Goal: Complete application form: Complete application form

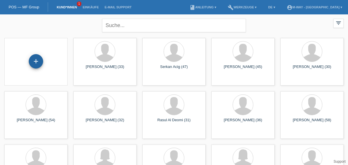
click at [40, 64] on div "+" at bounding box center [36, 61] width 14 height 14
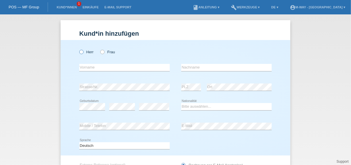
click at [78, 49] on icon at bounding box center [78, 49] width 0 height 0
click at [79, 51] on input "Herr" at bounding box center [81, 52] width 4 height 4
radio input "true"
click at [134, 68] on input "text" at bounding box center [124, 67] width 91 height 7
type input "Aryan"
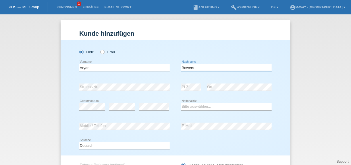
type input "Bowers"
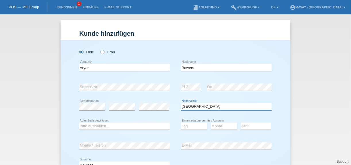
click at [197, 105] on select "Bitte auswählen... [GEOGRAPHIC_DATA] [GEOGRAPHIC_DATA] [GEOGRAPHIC_DATA] [GEOGR…" at bounding box center [226, 106] width 91 height 7
select select "PH"
click at [181, 103] on select "Bitte auswählen... [GEOGRAPHIC_DATA] [GEOGRAPHIC_DATA] [GEOGRAPHIC_DATA] [GEOGR…" at bounding box center [226, 106] width 91 height 7
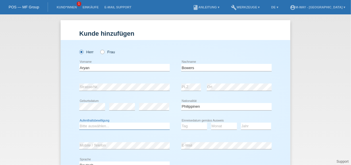
click at [120, 124] on select "Bitte auswählen... C B B - Flüchtlingsstatus Andere" at bounding box center [124, 125] width 91 height 7
select select "C"
click at [79, 122] on select "Bitte auswählen... C B B - Flüchtlingsstatus Andere" at bounding box center [124, 125] width 91 height 7
click at [184, 127] on select "Tag 01 02 03 04 05 06 07 08 09 10 11" at bounding box center [194, 125] width 26 height 7
select select "14"
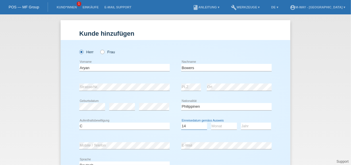
click at [181, 122] on select "Tag 01 02 03 04 05 06 07 08 09 10 11" at bounding box center [194, 125] width 26 height 7
click at [219, 126] on select "Monat 01 02 03 04 05 06 07 08 09 10 11" at bounding box center [224, 125] width 26 height 7
select select "02"
click at [211, 122] on select "Monat 01 02 03 04 05 06 07 08 09 10 11" at bounding box center [224, 125] width 26 height 7
click at [258, 126] on select "Jahr 2025 2024 2023 2022 2021 2020 2019 2018 2017 2016 2015 2014 2013 2012 2011…" at bounding box center [256, 125] width 30 height 7
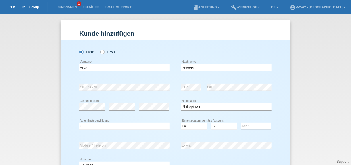
select select "1988"
click at [241, 122] on select "Jahr 2025 2024 2023 2022 2021 2020 2019 2018 2017 2016 2015 2014 2013 2012 2011…" at bounding box center [256, 125] width 30 height 7
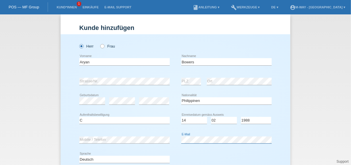
scroll to position [74, 0]
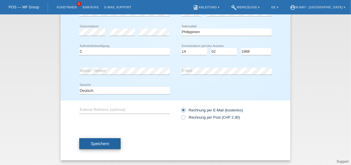
click at [94, 141] on span "Speichern" at bounding box center [100, 143] width 18 height 5
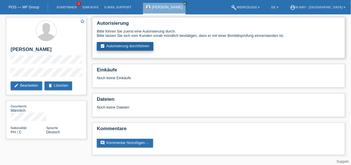
click at [115, 45] on link "assignment_turned_in Autorisierung durchführen" at bounding box center [125, 46] width 57 height 9
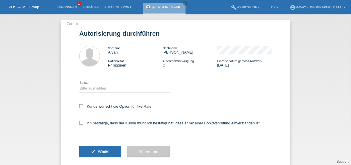
click at [89, 84] on div "Bitte auswählen CHF 1.00 - CHF 499.00 CHF 500.00 - CHF 1'999.00 CHF 2'000.00 - …" at bounding box center [124, 89] width 91 height 20
click at [83, 88] on select "Bitte auswählen CHF 1.00 - CHF 499.00 CHF 500.00 - CHF 1'999.00 CHF 2'000.00 - …" at bounding box center [124, 88] width 91 height 7
select select "3"
click at [79, 85] on select "Bitte auswählen CHF 1.00 - CHF 499.00 CHF 500.00 - CHF 1'999.00 CHF 2'000.00 - …" at bounding box center [124, 88] width 91 height 7
click at [86, 87] on select "Bitte auswählen CHF 1.00 - CHF 499.00 CHF 500.00 - CHF 1'999.00 CHF 2'000.00 - …" at bounding box center [124, 88] width 91 height 7
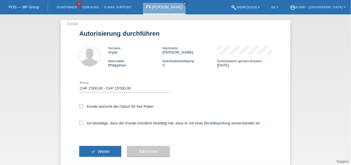
click at [183, 83] on div at bounding box center [226, 81] width 91 height 4
click at [102, 89] on select "Bitte auswählen CHF 1.00 - CHF 499.00 CHF 500.00 - CHF 1'999.00 CHF 2'000.00 - …" at bounding box center [124, 88] width 91 height 7
click at [94, 132] on div "Ich bestätige, dass der Kunde mündlich bestätigt hat, dass er mit einer Bonität…" at bounding box center [175, 125] width 193 height 20
click at [79, 106] on icon at bounding box center [81, 106] width 4 height 4
click at [79, 106] on input "Kunde wünscht die Option für fixe Raten" at bounding box center [81, 106] width 4 height 4
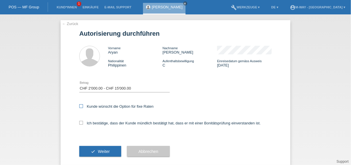
checkbox input "true"
click at [80, 122] on icon at bounding box center [81, 123] width 4 height 4
click at [80, 122] on input "Ich bestätige, dass der Kunde mündlich bestätigt hat, dass er mit einer Bonität…" at bounding box center [81, 123] width 4 height 4
checkbox input "true"
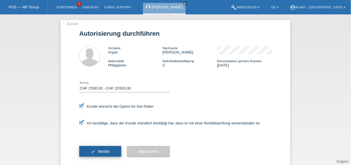
click at [99, 151] on span "Weiter" at bounding box center [104, 151] width 12 height 5
